Goal: Task Accomplishment & Management: Complete application form

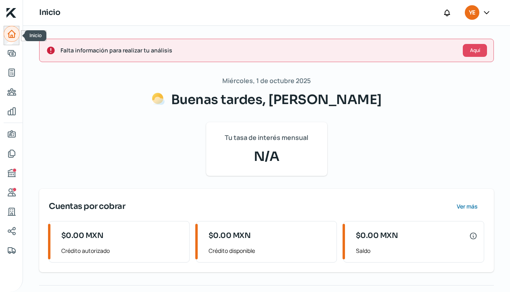
click at [13, 38] on icon "Inicio" at bounding box center [11, 33] width 7 height 7
click at [10, 129] on link "Información general" at bounding box center [12, 134] width 16 height 16
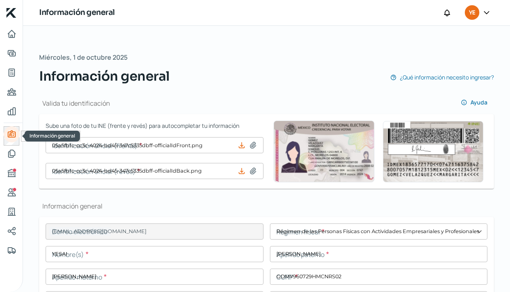
type input "05a5fb1c-cc3c-4024-bd45-347c5335dbff-officialIdFront.png"
type input "05a5fb1c-cc3c-4024-bd45-347c5335dbff-officialIdBack.png"
type input "[EMAIL_ADDRESS][DOMAIN_NAME]"
type input "Régimen de las Personas Físicas con Actividades Empresariales y Profesionales"
type input "Ecology"
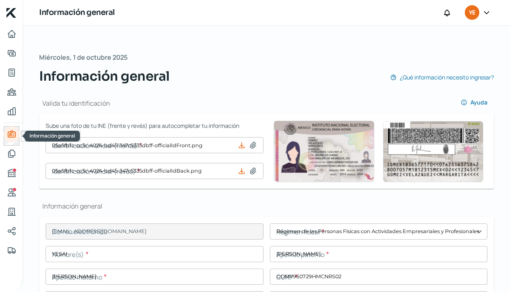
type input "47 - 7394 - 4754"
type input "72 - 2157 - 0107"
type input "GOMY960729R90"
type input "Fuente Gris"
type input "2181"
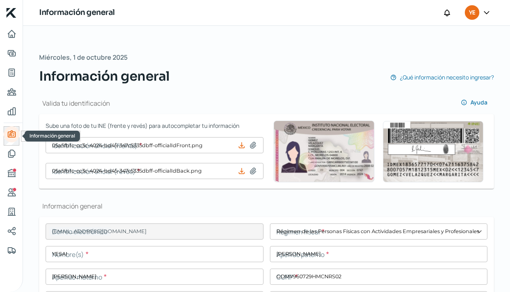
type input "45615"
type input "[GEOGRAPHIC_DATA]"
type input "León"
type input "[GEOGRAPHIC_DATA]"
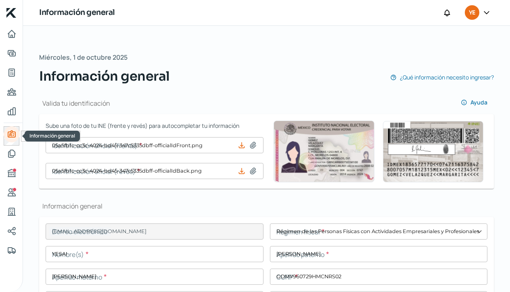
type input "EstadoDeCuenta202510.pdf"
type input "1"
type input "0"
type input "Rentada"
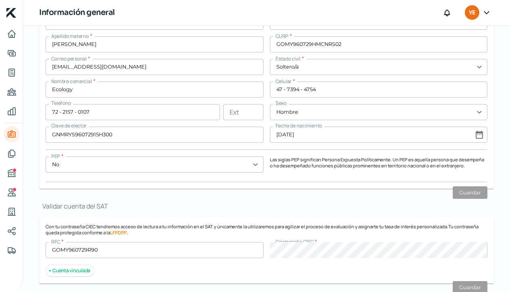
scroll to position [234, 0]
